Goal: Obtain resource: Obtain resource

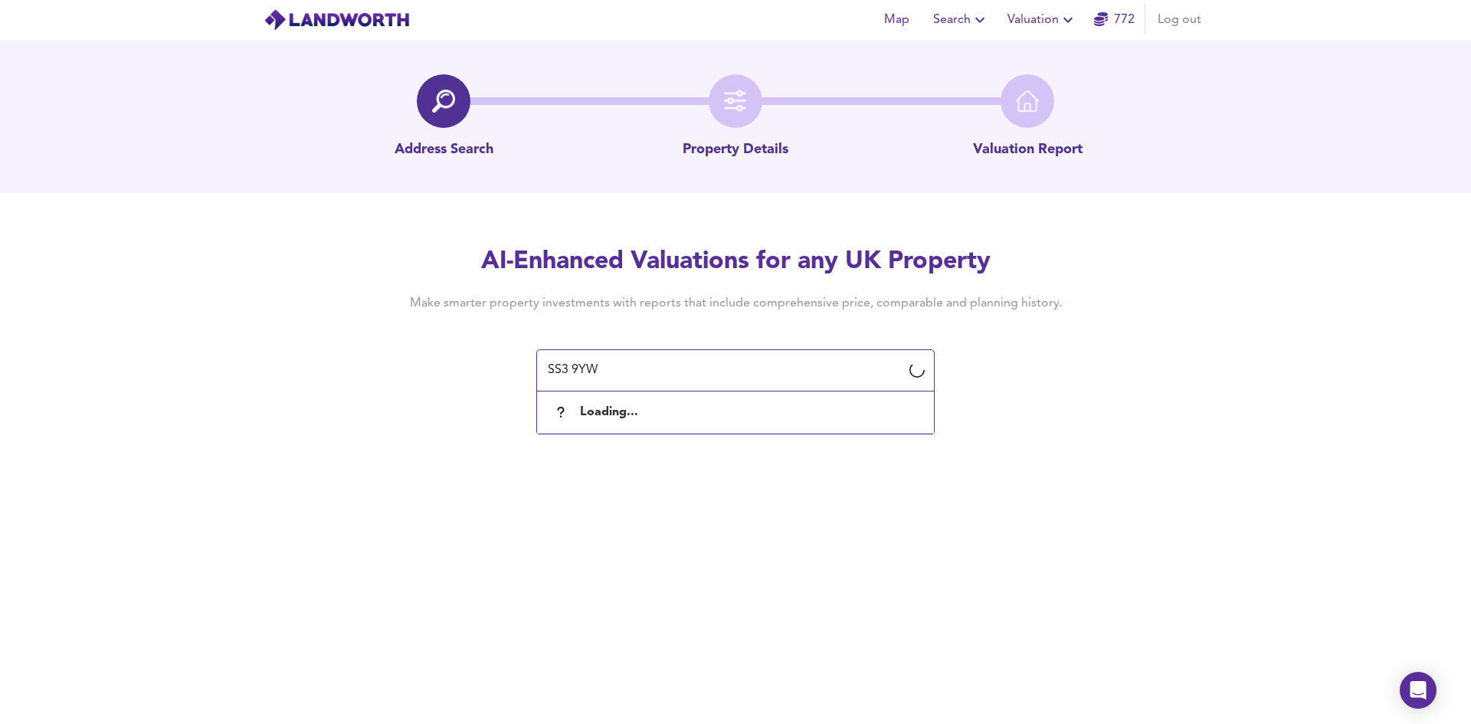
type input "SS3 9YW"
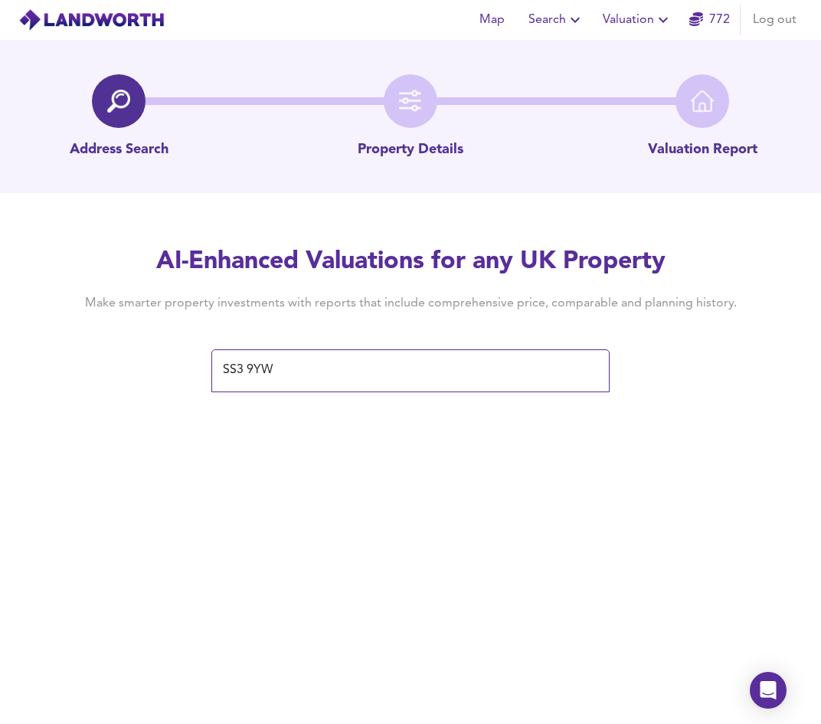
click at [796, 387] on div "AI-Enhanced Valuations for any UK Property Make smarter property investments wi…" at bounding box center [410, 318] width 821 height 146
click at [314, 546] on div "Map Search Valuation 772 Log out Address Search Property Details Valuation Repo…" at bounding box center [410, 362] width 821 height 724
click at [587, 25] on button "Search" at bounding box center [556, 20] width 68 height 31
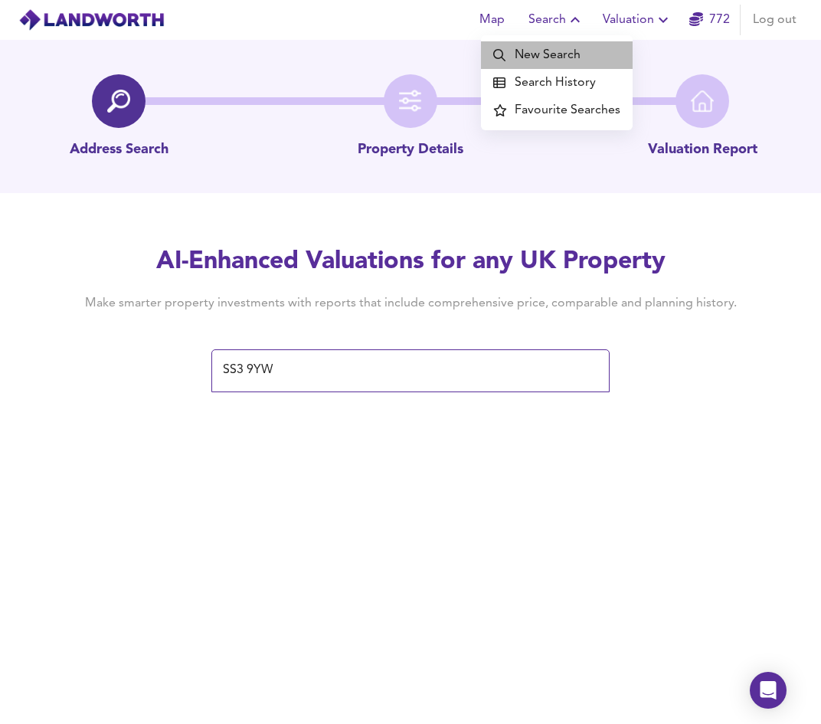
click at [571, 60] on li "New Search" at bounding box center [557, 55] width 152 height 28
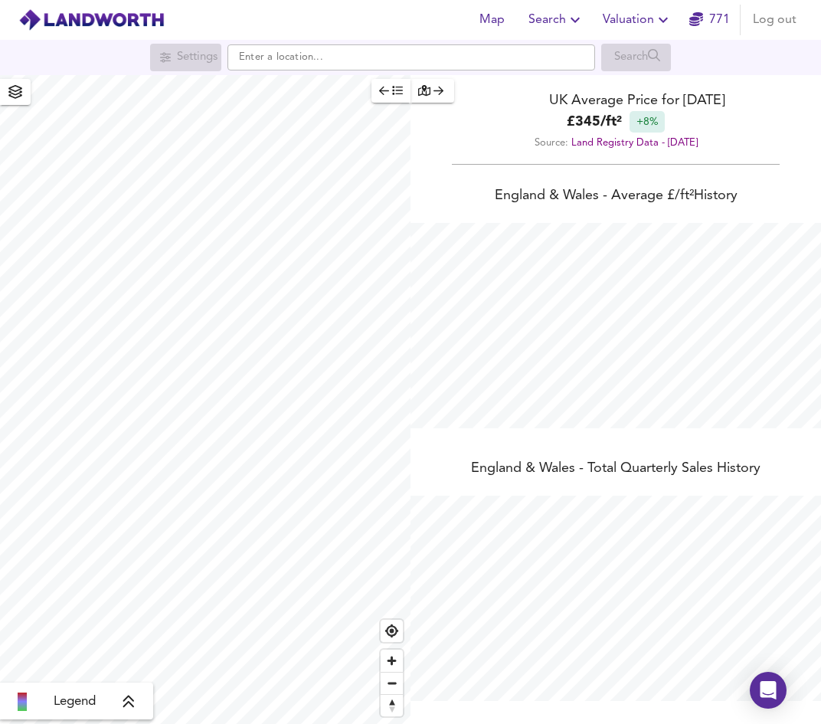
scroll to position [724, 821]
